Goal: Task Accomplishment & Management: Manage account settings

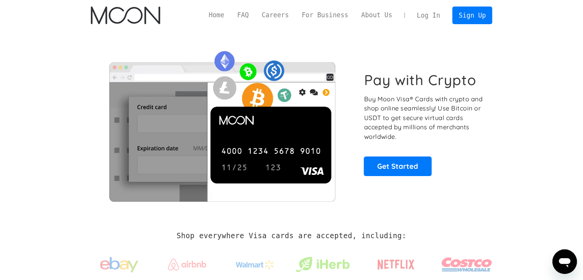
click at [426, 15] on link "Log In" at bounding box center [429, 15] width 36 height 17
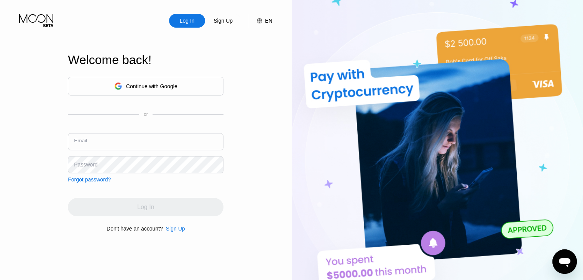
click at [133, 140] on input "text" at bounding box center [146, 141] width 156 height 17
type input "[EMAIL_ADDRESS][DOMAIN_NAME]"
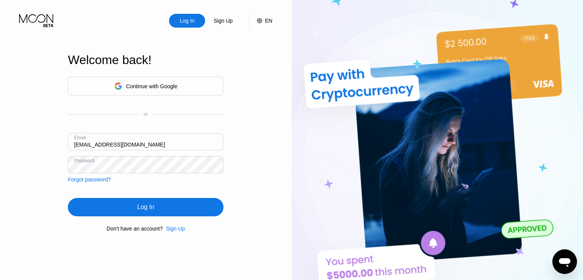
click at [165, 211] on div "Log In" at bounding box center [146, 207] width 156 height 18
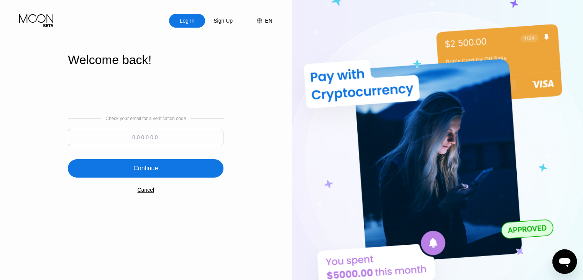
click at [165, 138] on input at bounding box center [146, 137] width 156 height 17
type input "414740"
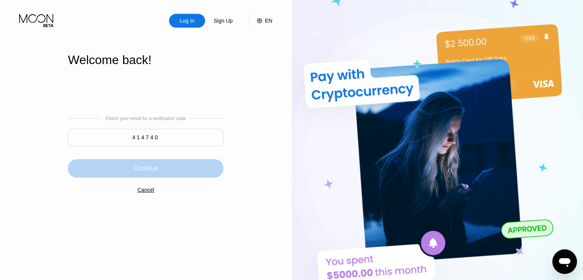
click at [170, 164] on div "Continue" at bounding box center [146, 168] width 156 height 18
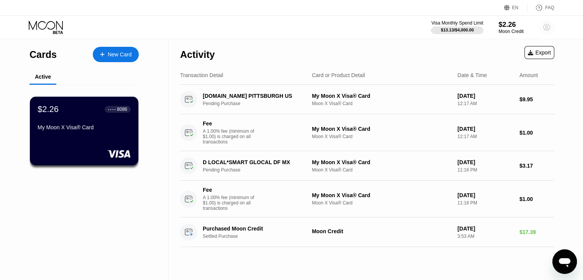
click at [548, 26] on circle at bounding box center [546, 27] width 15 height 15
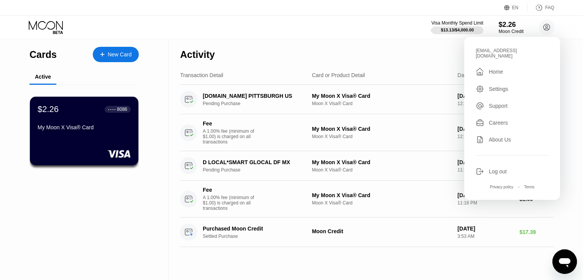
click at [498, 168] on div "Log out" at bounding box center [498, 171] width 18 height 6
